Goal: Find specific page/section

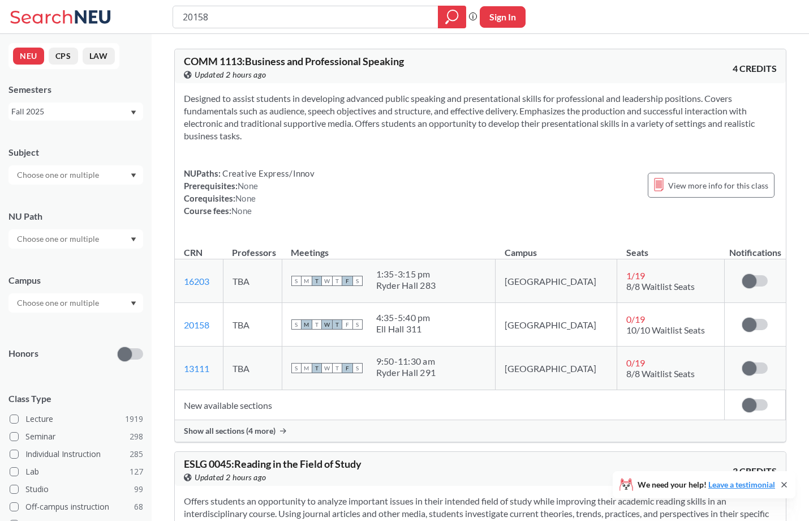
click at [279, 20] on input "20158" at bounding box center [306, 16] width 249 height 19
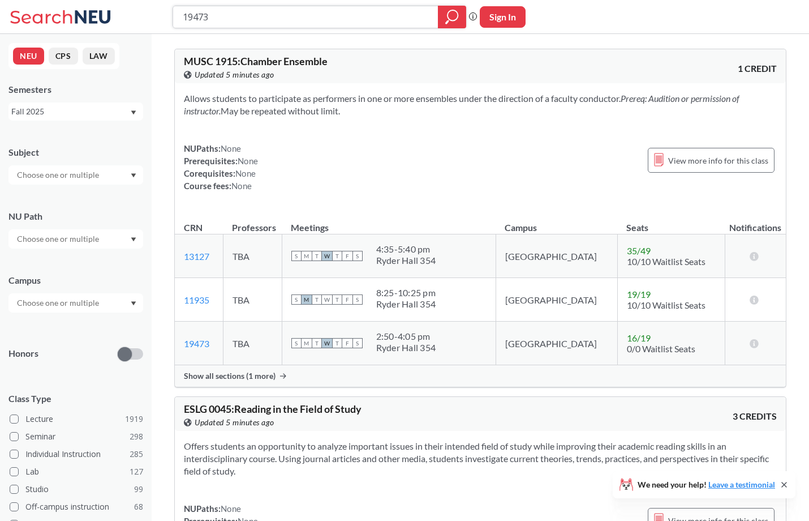
click at [306, 18] on input "19473" at bounding box center [306, 16] width 249 height 19
paste input "87"
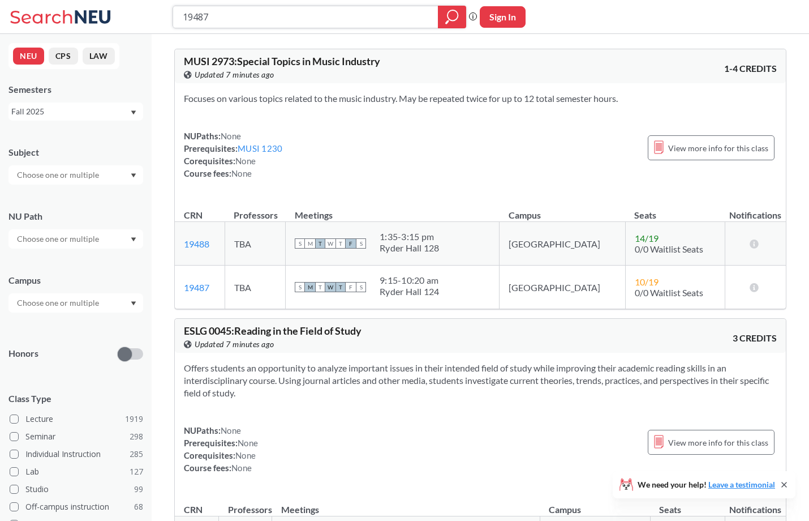
click at [332, 16] on input "19487" at bounding box center [306, 16] width 249 height 19
paste input "3688"
type input "13688"
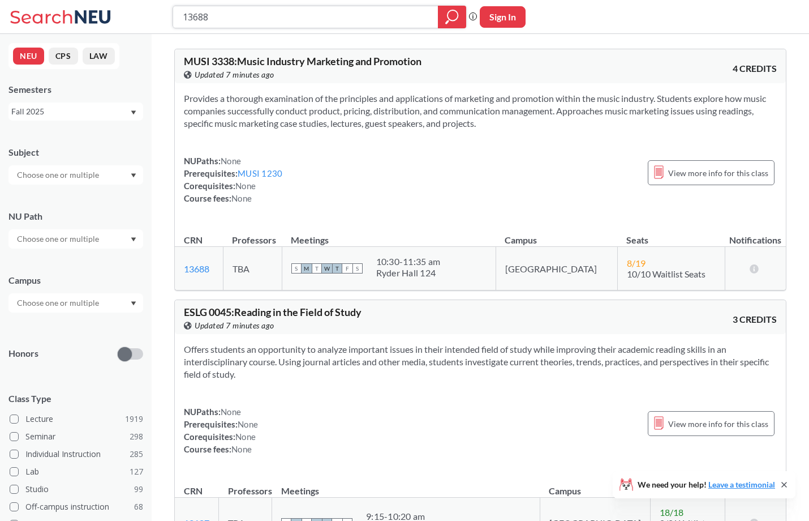
click at [267, 12] on input "13688" at bounding box center [306, 16] width 249 height 19
paste input "94"
type input "19488"
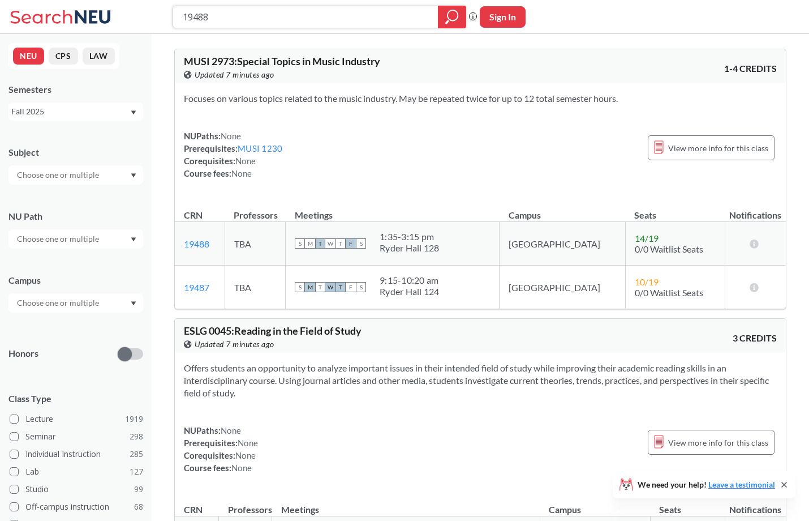
click at [288, 19] on input "19488" at bounding box center [306, 16] width 249 height 19
paste input "20466"
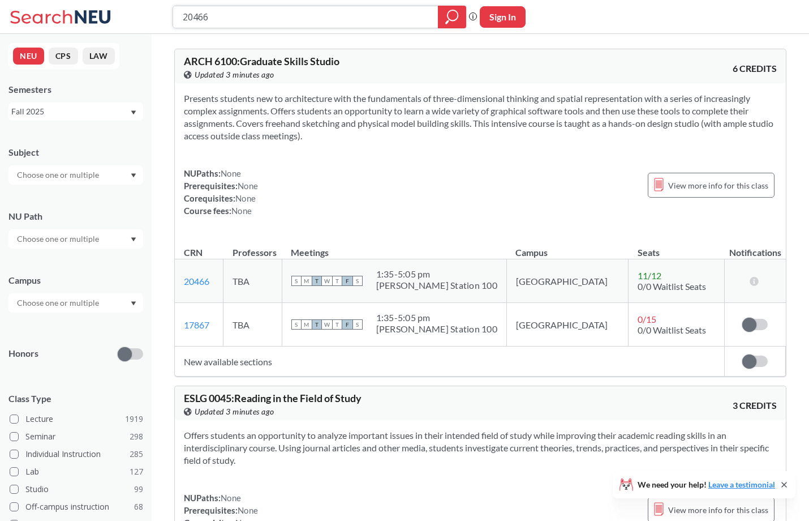
click at [243, 19] on input "20466" at bounding box center [306, 16] width 249 height 19
paste input "7"
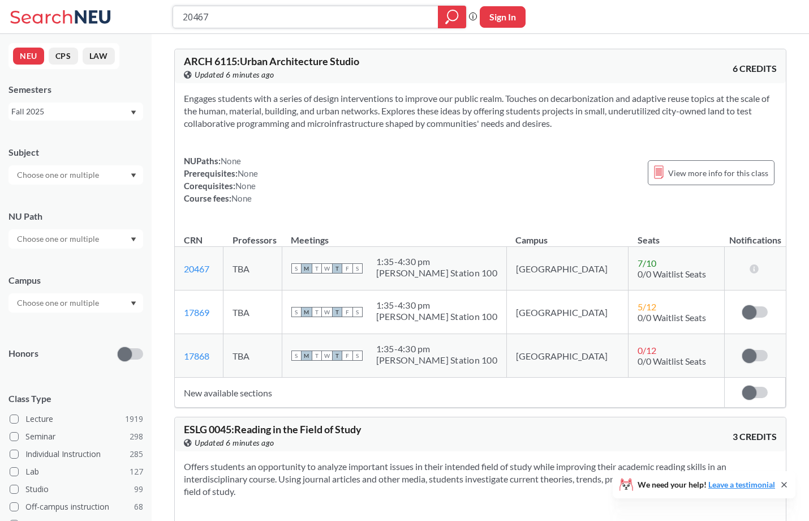
click at [331, 24] on input "20467" at bounding box center [306, 16] width 249 height 19
click at [332, 24] on input "20467" at bounding box center [306, 16] width 249 height 19
paste input "371"
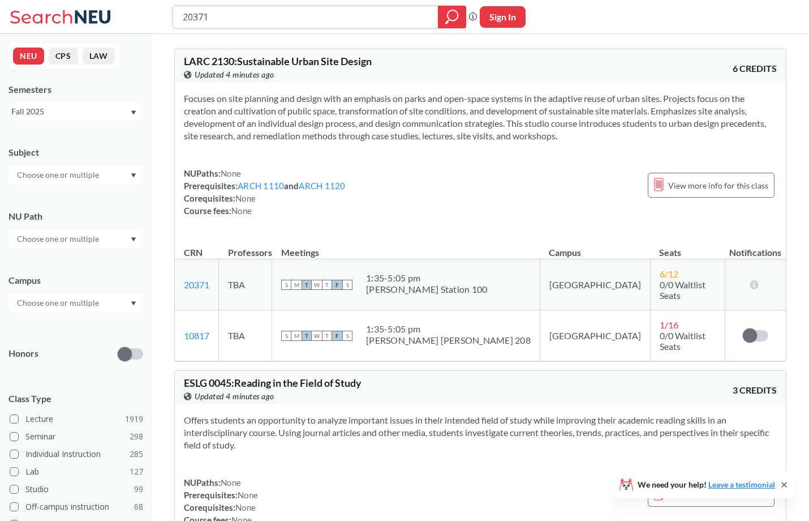
click at [259, 22] on input "20371" at bounding box center [306, 16] width 249 height 19
click at [251, 18] on input "20371" at bounding box center [306, 16] width 249 height 19
paste input "1642"
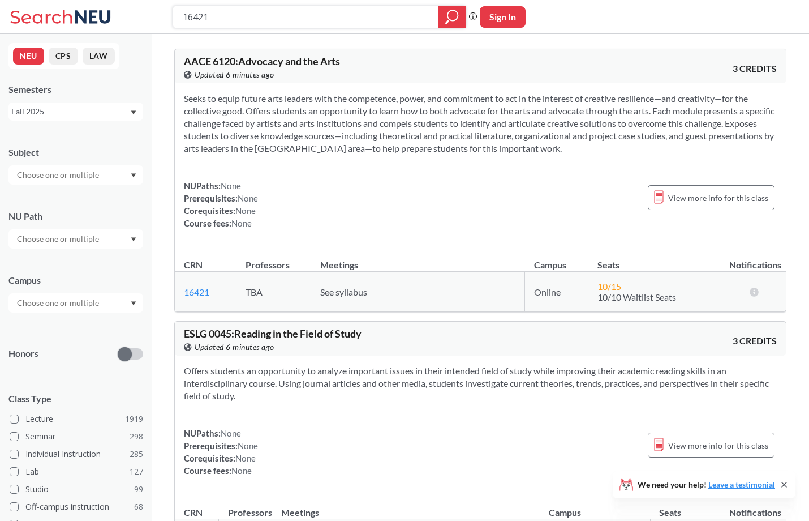
click at [295, 18] on input "16421" at bounding box center [306, 16] width 249 height 19
paste input "4974"
type input "14974"
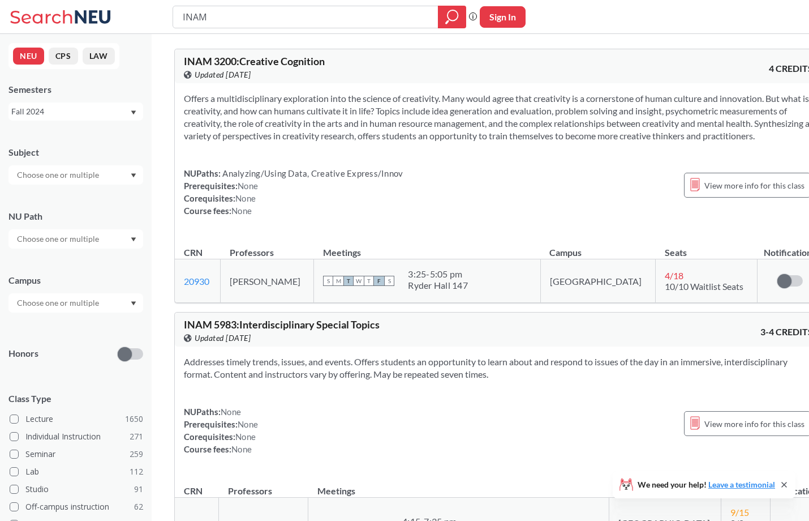
click at [83, 109] on div "Fall 2024" at bounding box center [70, 111] width 118 height 12
click at [85, 142] on div "Fall 2025" at bounding box center [75, 136] width 135 height 31
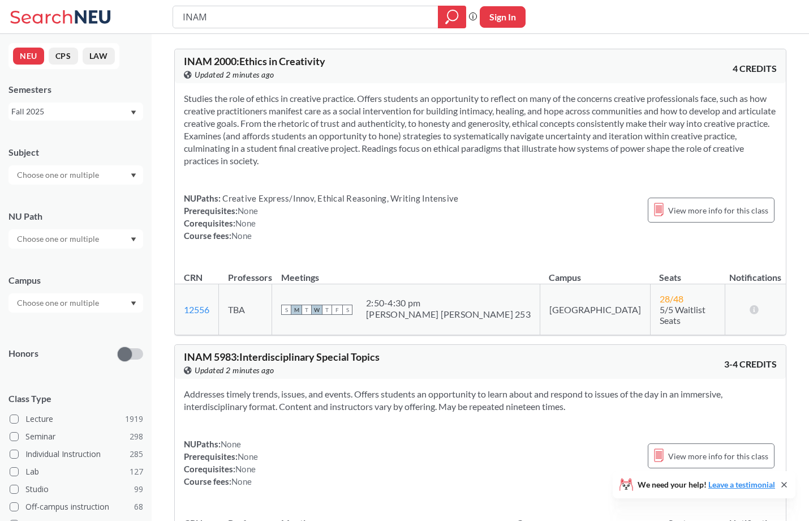
click at [255, 16] on input "INAM" at bounding box center [306, 16] width 249 height 19
type input "17852"
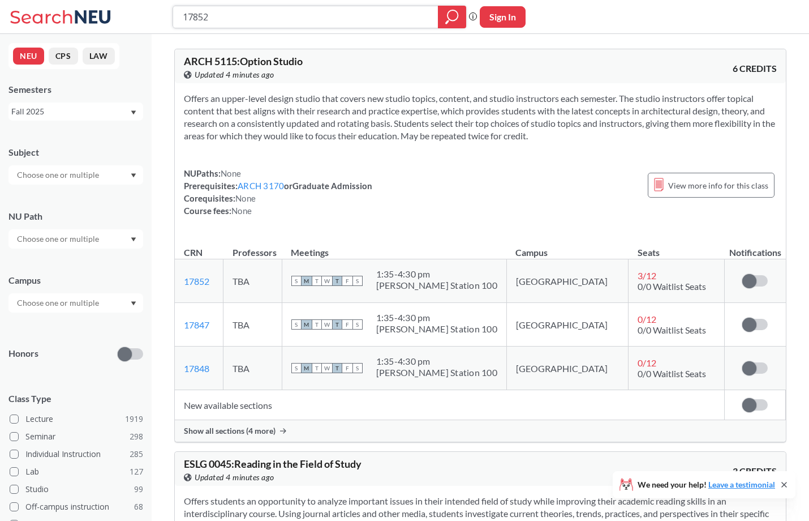
click at [344, 10] on input "17852" at bounding box center [306, 16] width 249 height 19
click at [344, 11] on input "17852" at bounding box center [306, 16] width 249 height 19
paste input "1"
type input "17851"
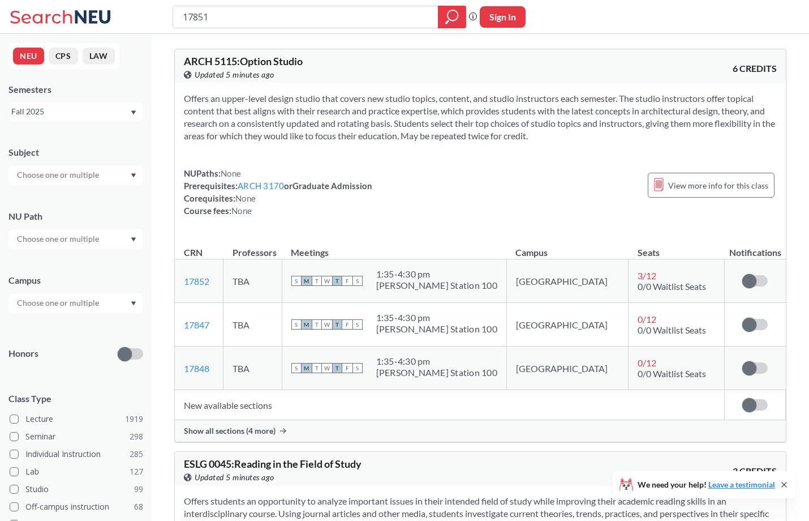
click at [217, 434] on span "Show all sections (4 more)" at bounding box center [230, 431] width 92 height 10
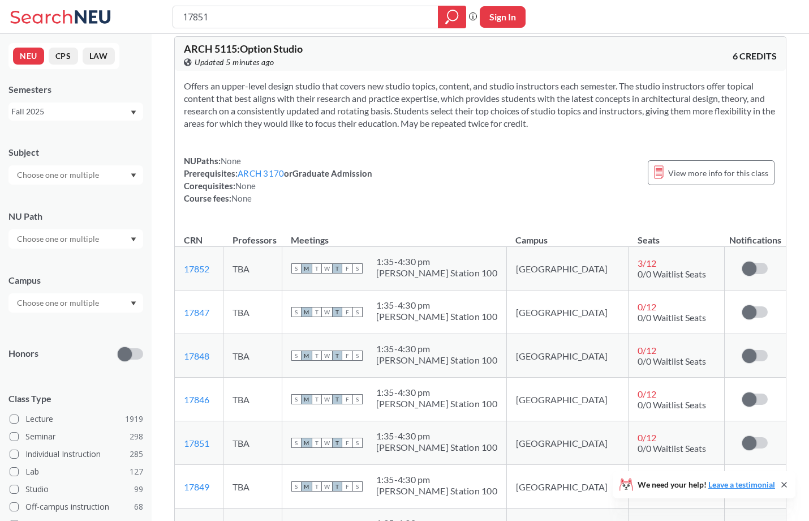
scroll to position [32, 0]
